Goal: Task Accomplishment & Management: Manage account settings

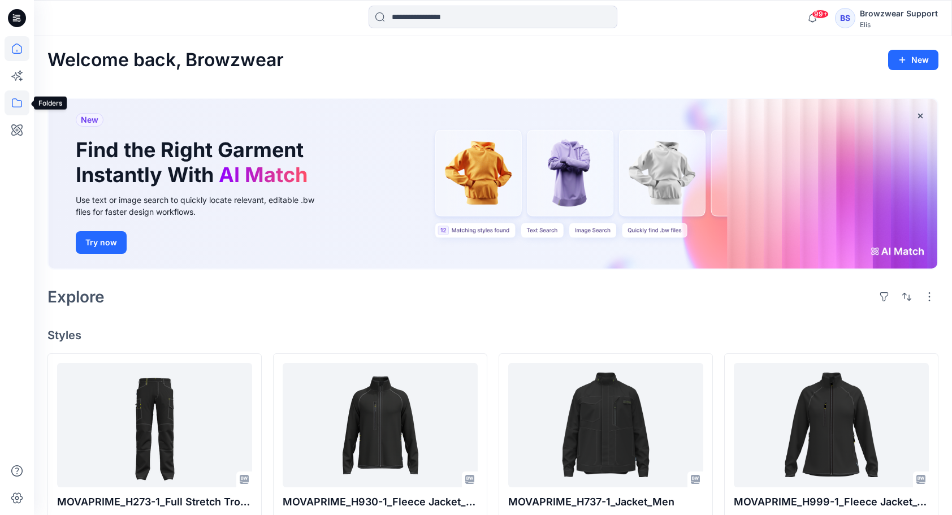
drag, startPoint x: 19, startPoint y: 99, endPoint x: 26, endPoint y: 103, distance: 7.9
click at [19, 99] on icon at bounding box center [17, 102] width 25 height 25
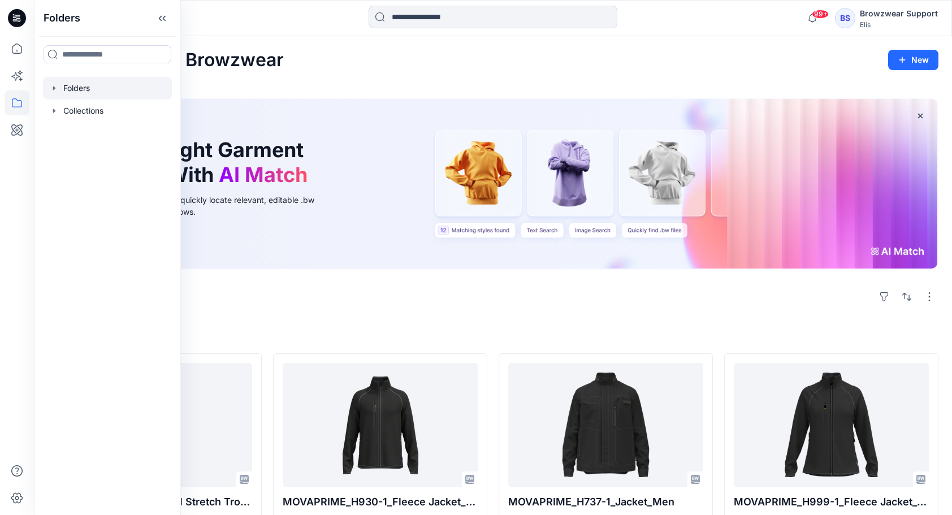
click at [92, 94] on div at bounding box center [107, 88] width 129 height 23
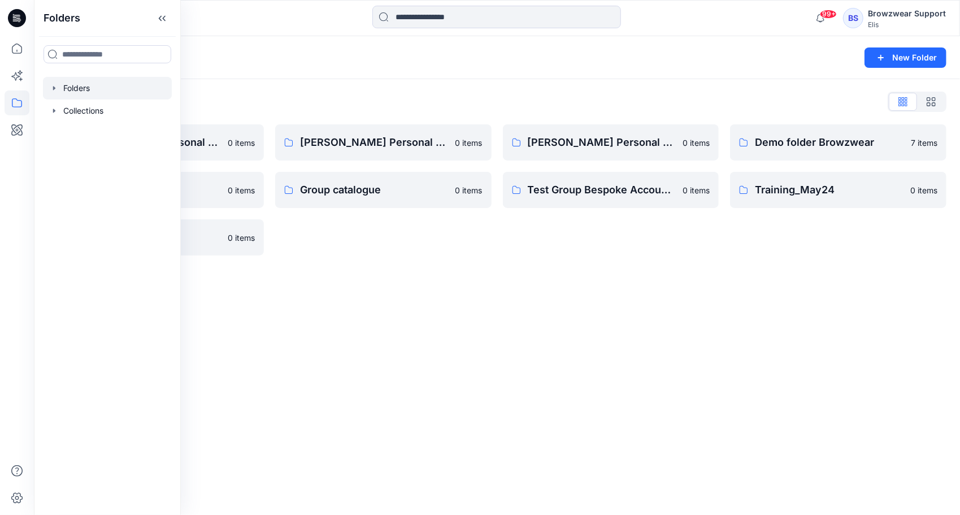
click at [507, 359] on div "Folders New Folder Folders List [PERSON_NAME] Personal Zone 0 items Group bespo…" at bounding box center [497, 275] width 926 height 479
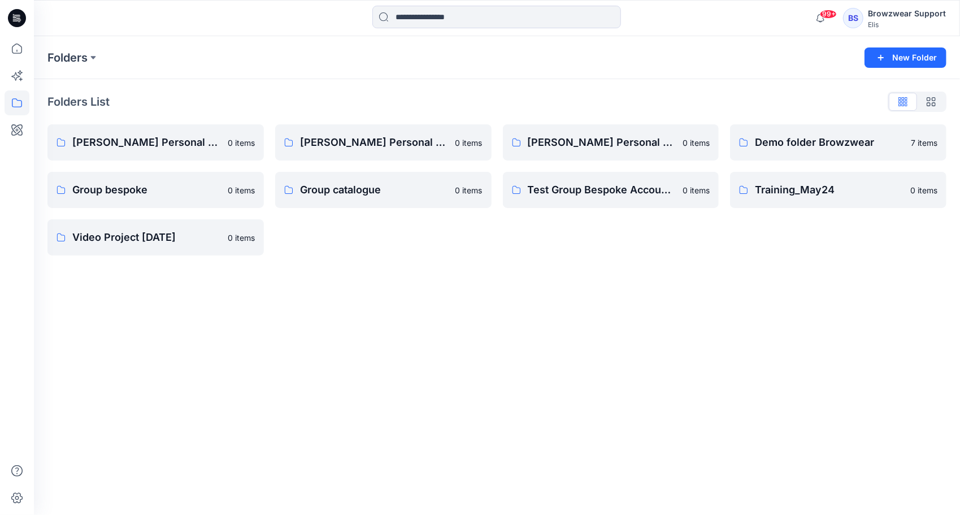
click at [878, 16] on div "Browzwear Support" at bounding box center [907, 14] width 78 height 14
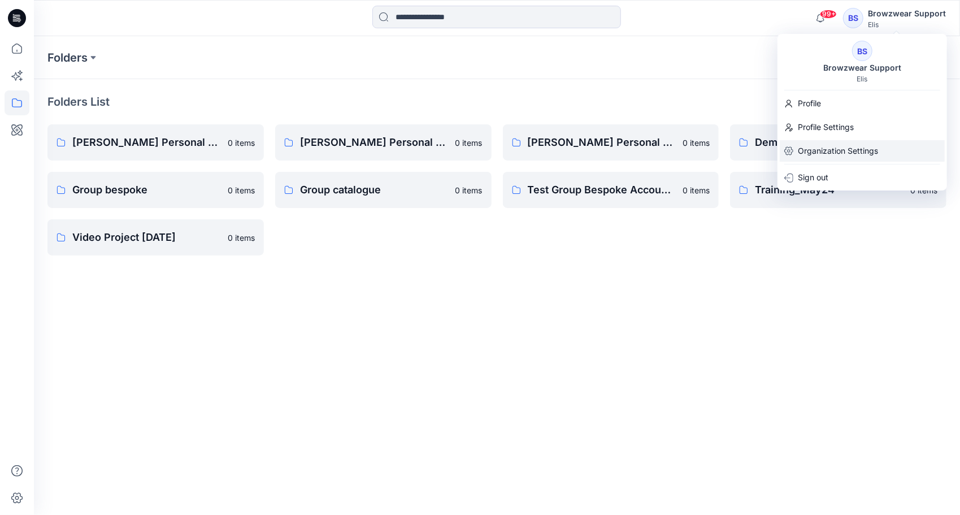
click at [821, 149] on p "Organization Settings" at bounding box center [838, 150] width 80 height 21
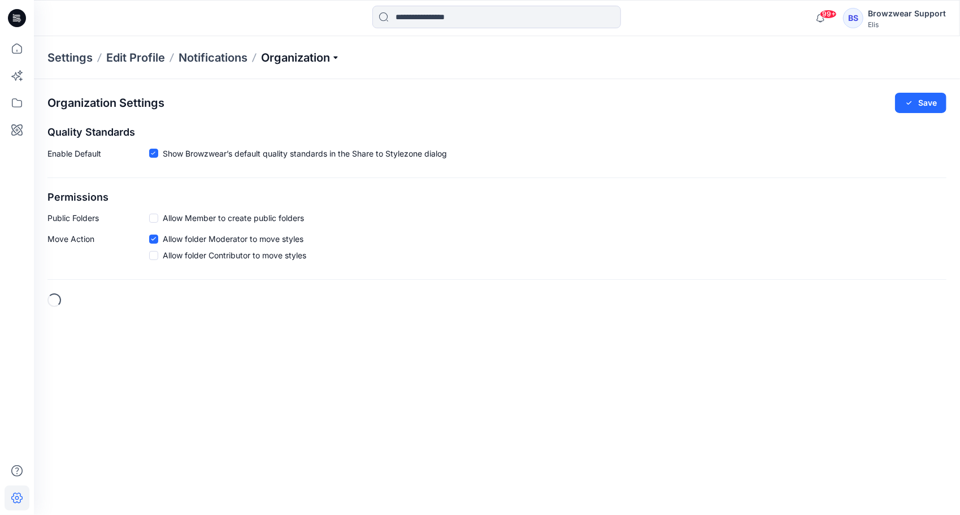
click at [336, 58] on p "Organization" at bounding box center [300, 58] width 79 height 16
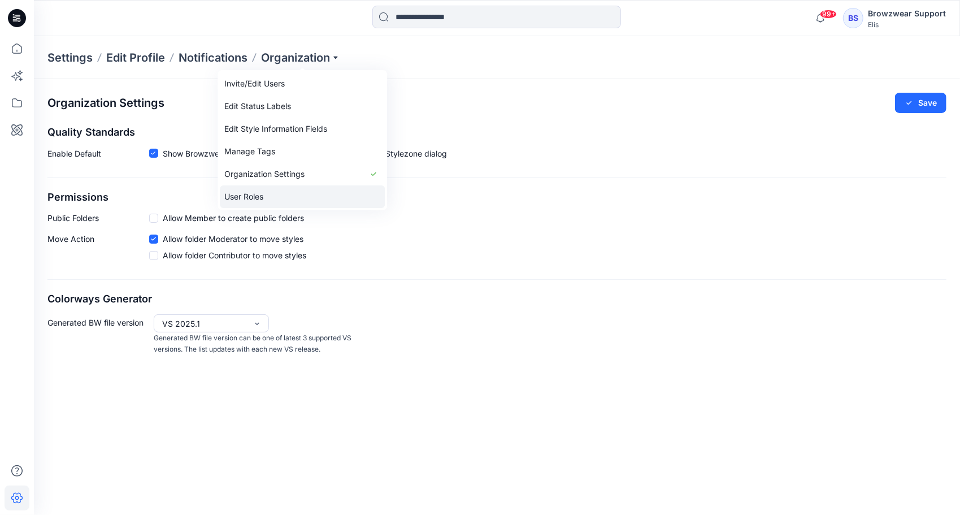
click at [307, 198] on link "User Roles" at bounding box center [302, 196] width 165 height 23
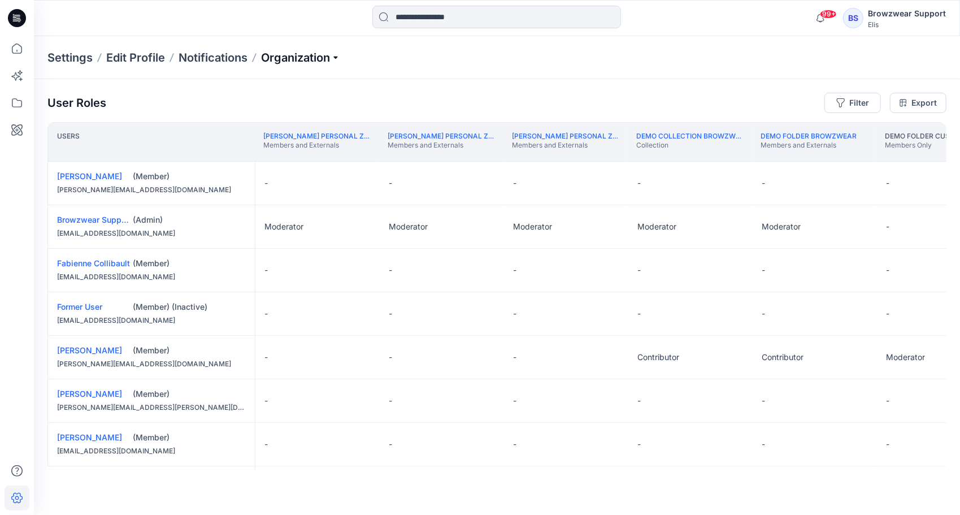
click at [340, 59] on p "Organization" at bounding box center [300, 58] width 79 height 16
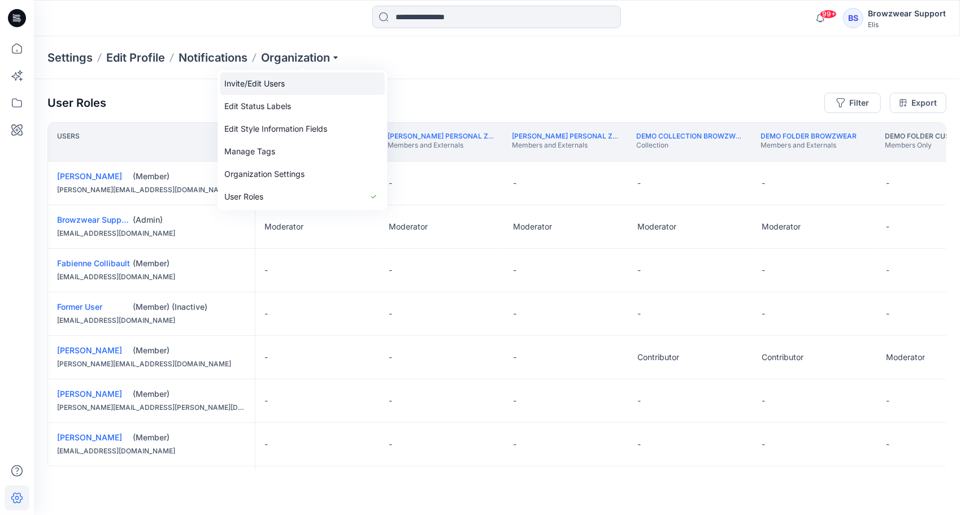
click at [253, 88] on link "Invite/Edit Users" at bounding box center [302, 83] width 165 height 23
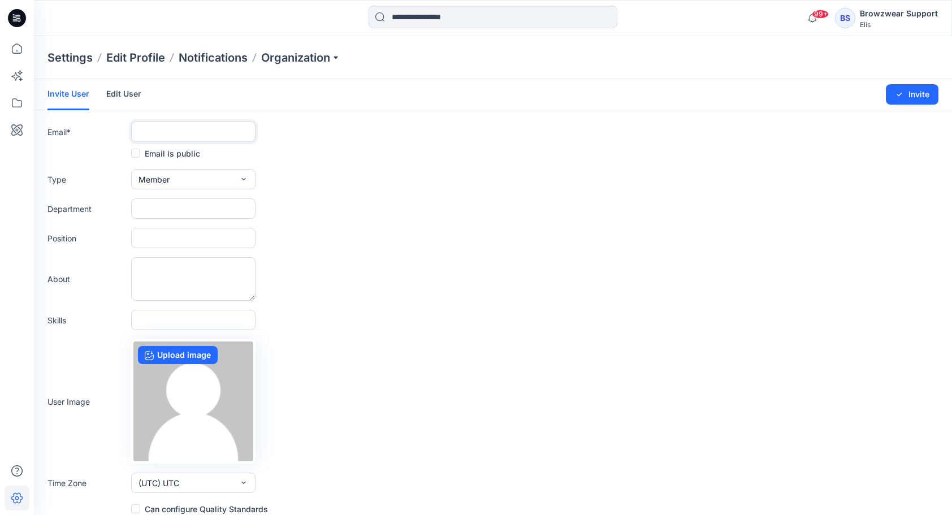
drag, startPoint x: 163, startPoint y: 129, endPoint x: 170, endPoint y: 129, distance: 6.2
click at [163, 129] on input "text" at bounding box center [193, 132] width 124 height 20
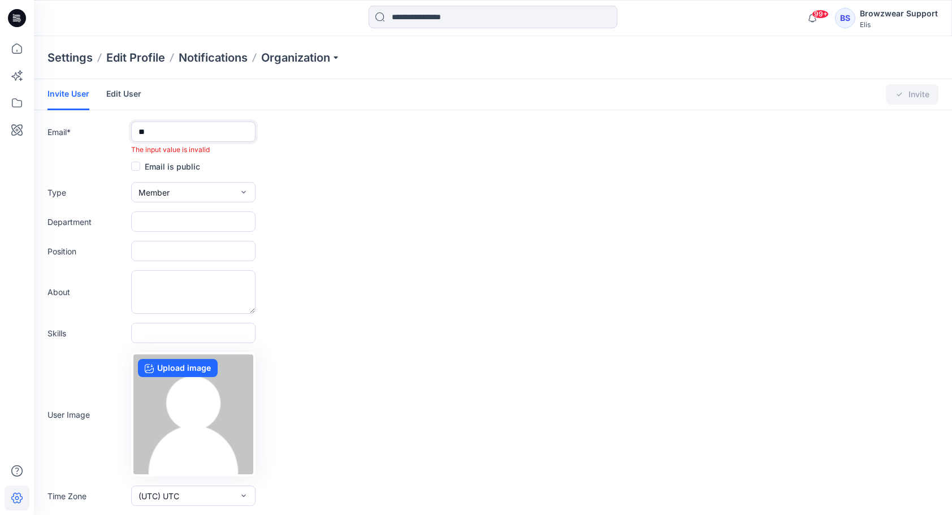
type input "*"
